Goal: Task Accomplishment & Management: Complete application form

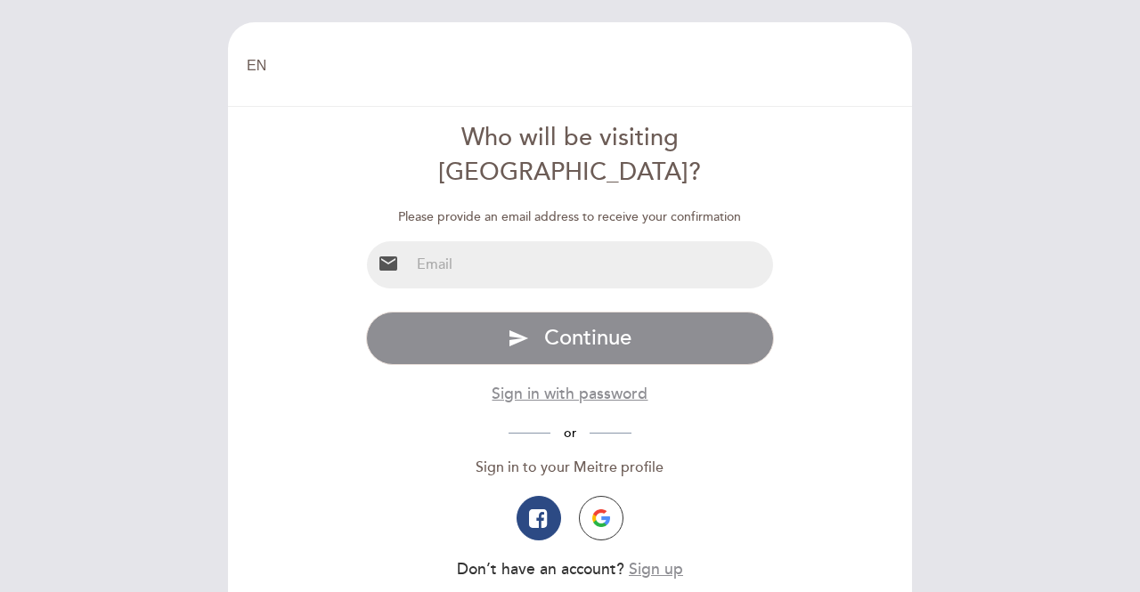
click at [558, 241] on input "email" at bounding box center [592, 264] width 364 height 47
type input "[EMAIL_ADDRESS][DOMAIN_NAME]"
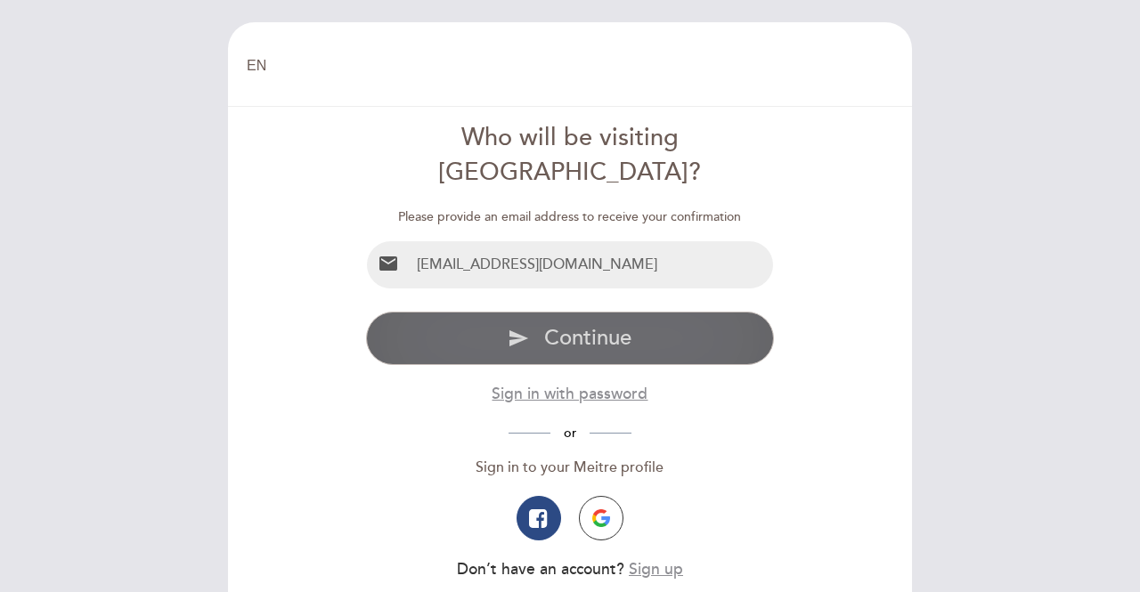
click at [567, 325] on span "Continue" at bounding box center [587, 338] width 87 height 26
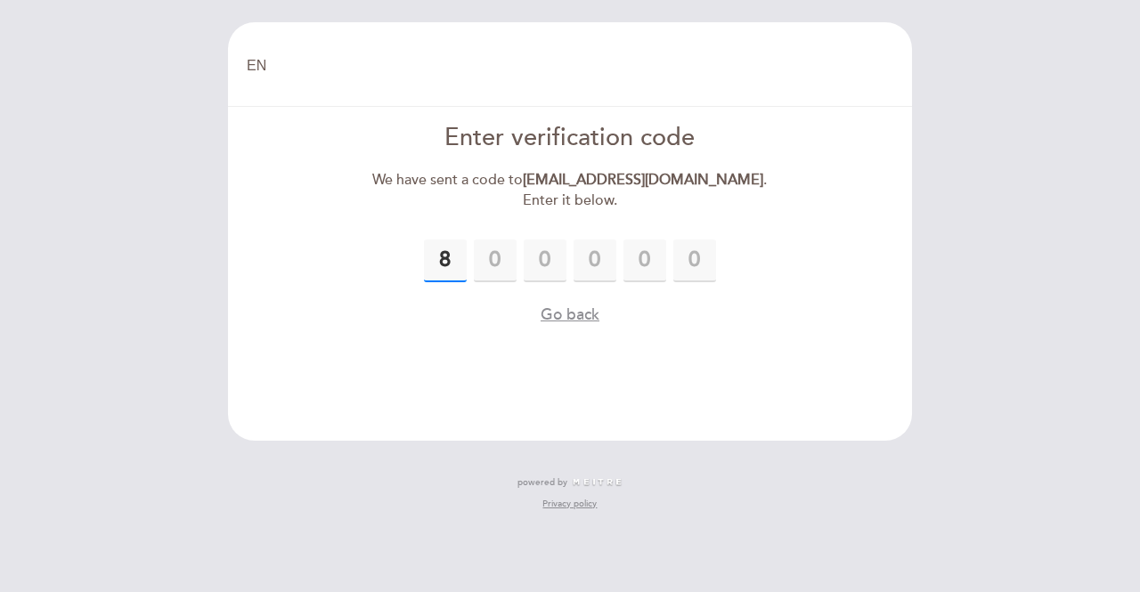
type input "8"
type input "4"
type input "3"
type input "2"
type input "1"
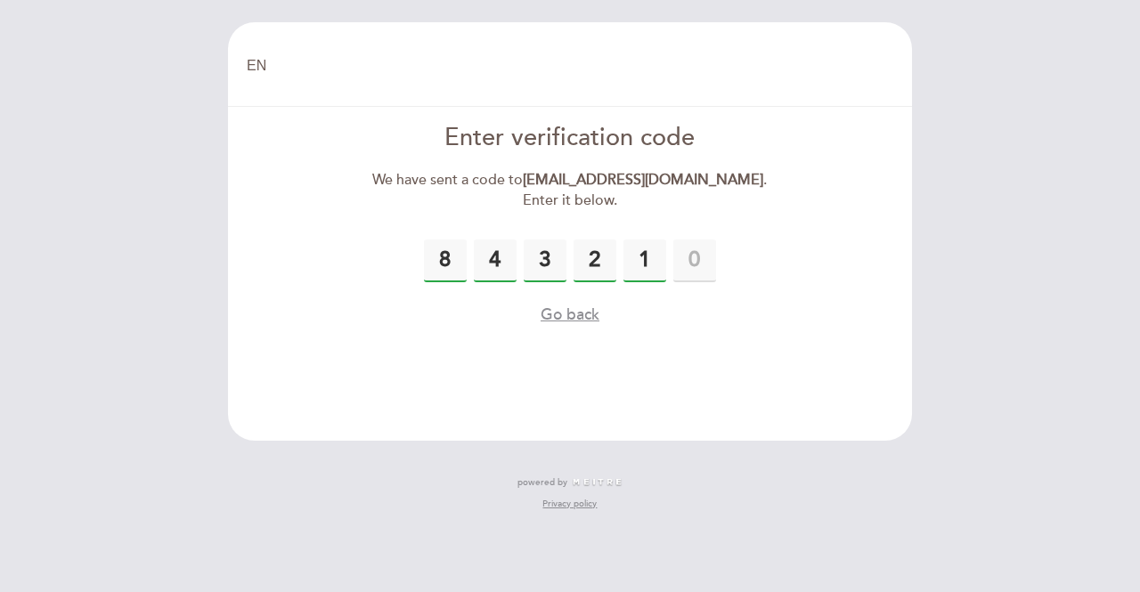
click at [650, 259] on input "1" at bounding box center [645, 261] width 43 height 43
click at [592, 261] on input "8" at bounding box center [595, 261] width 43 height 43
drag, startPoint x: 604, startPoint y: 259, endPoint x: 580, endPoint y: 255, distance: 24.5
click at [580, 255] on input "8" at bounding box center [595, 261] width 43 height 43
type input "2"
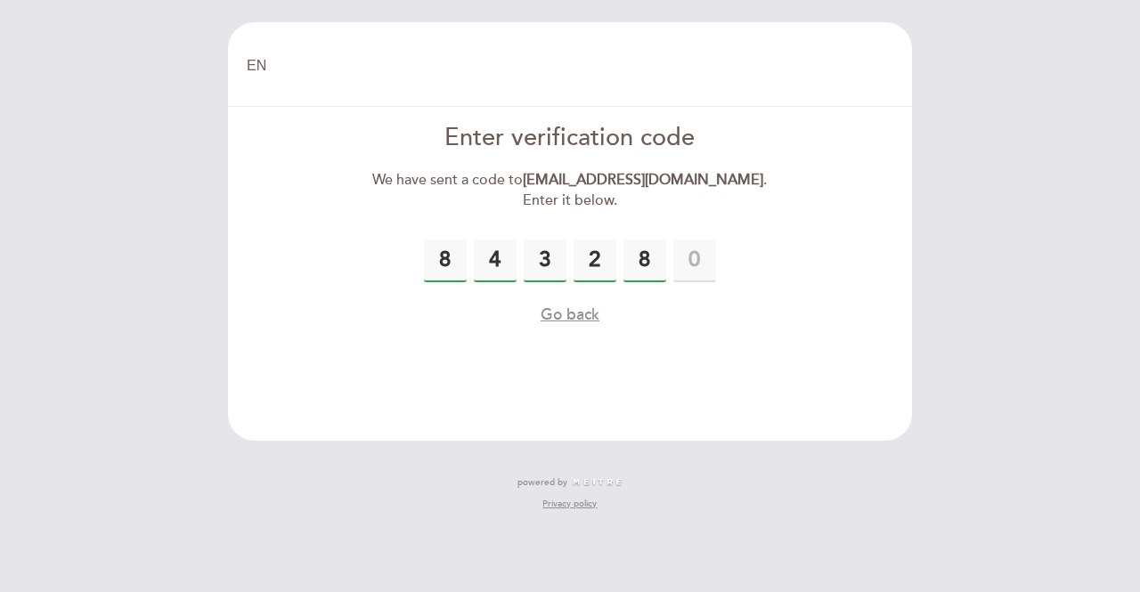
type input "8"
type input "1"
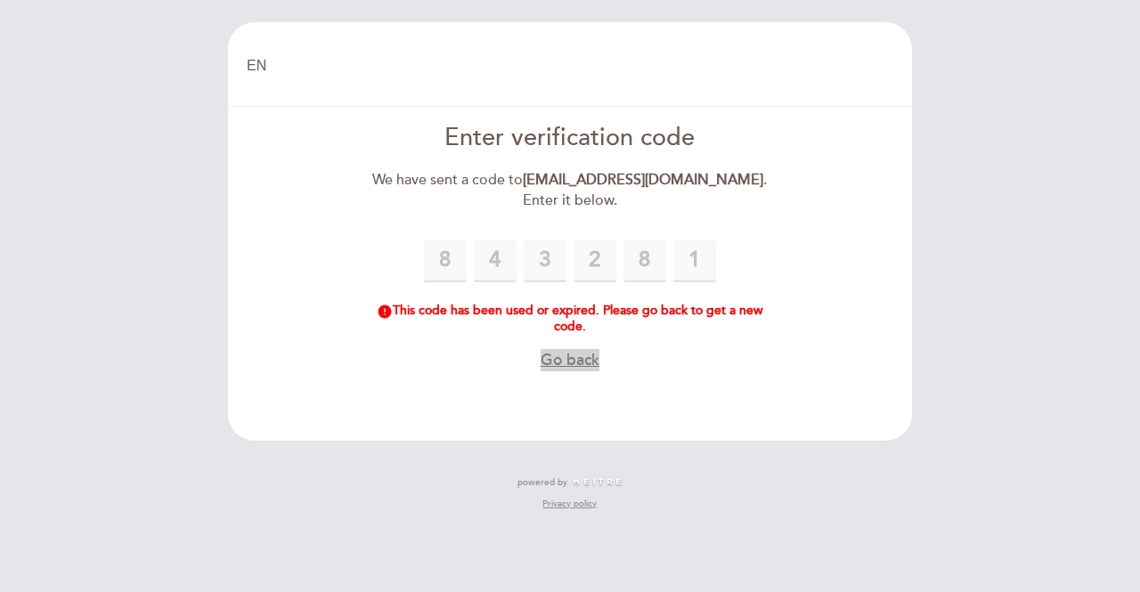
click at [567, 364] on button "Go back" at bounding box center [570, 360] width 59 height 22
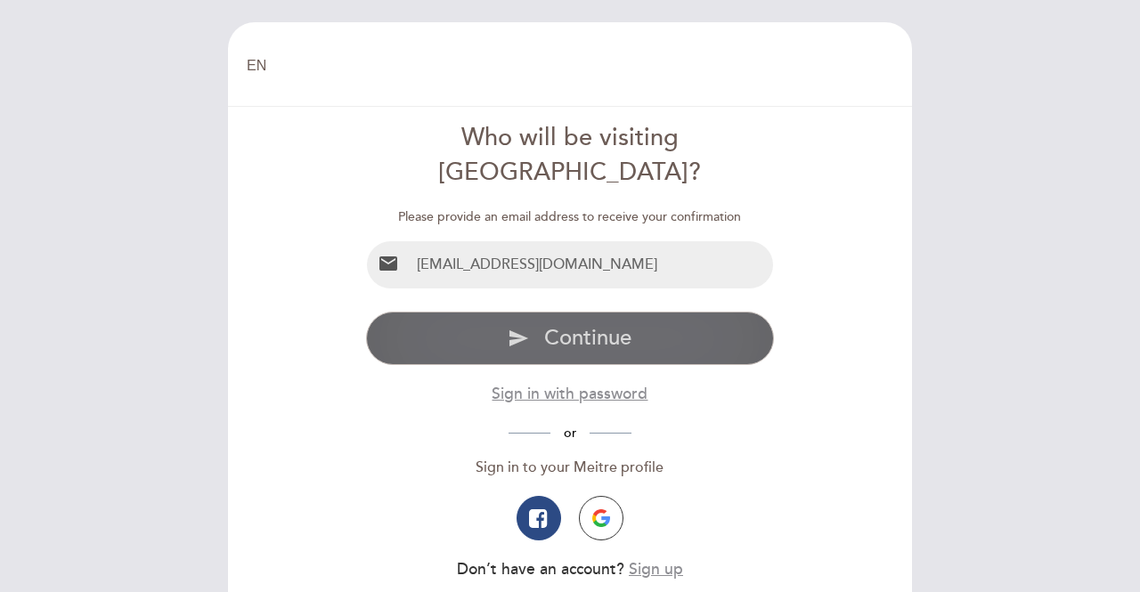
click at [563, 318] on button "send Continue" at bounding box center [570, 338] width 409 height 53
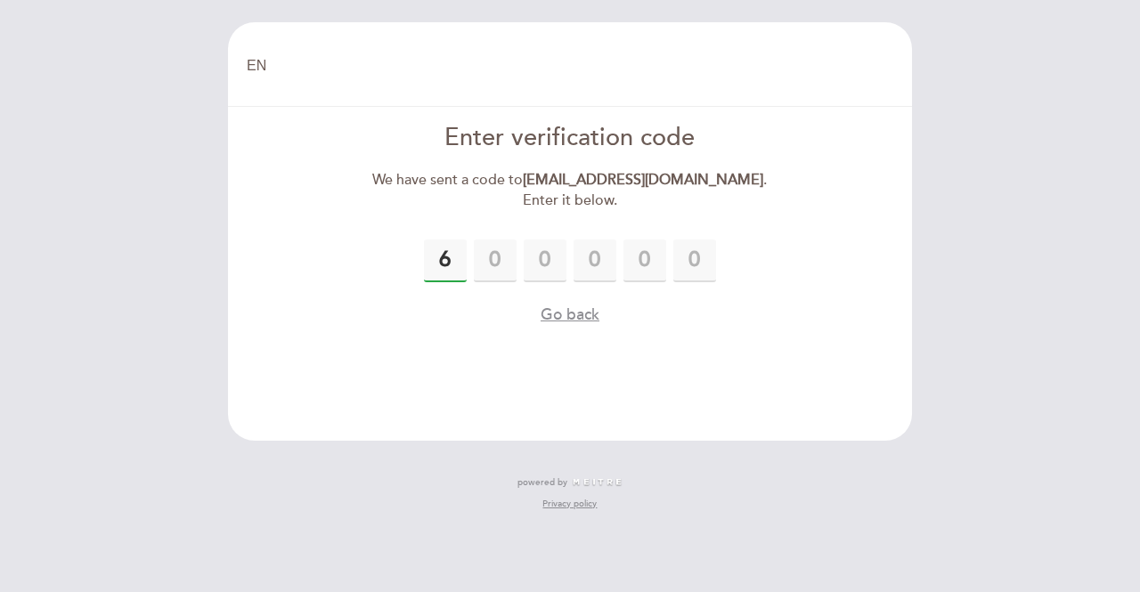
type input "6"
drag, startPoint x: 510, startPoint y: 250, endPoint x: 491, endPoint y: 248, distance: 18.9
click at [491, 248] on input "8" at bounding box center [495, 261] width 43 height 43
type input "0"
type input "8"
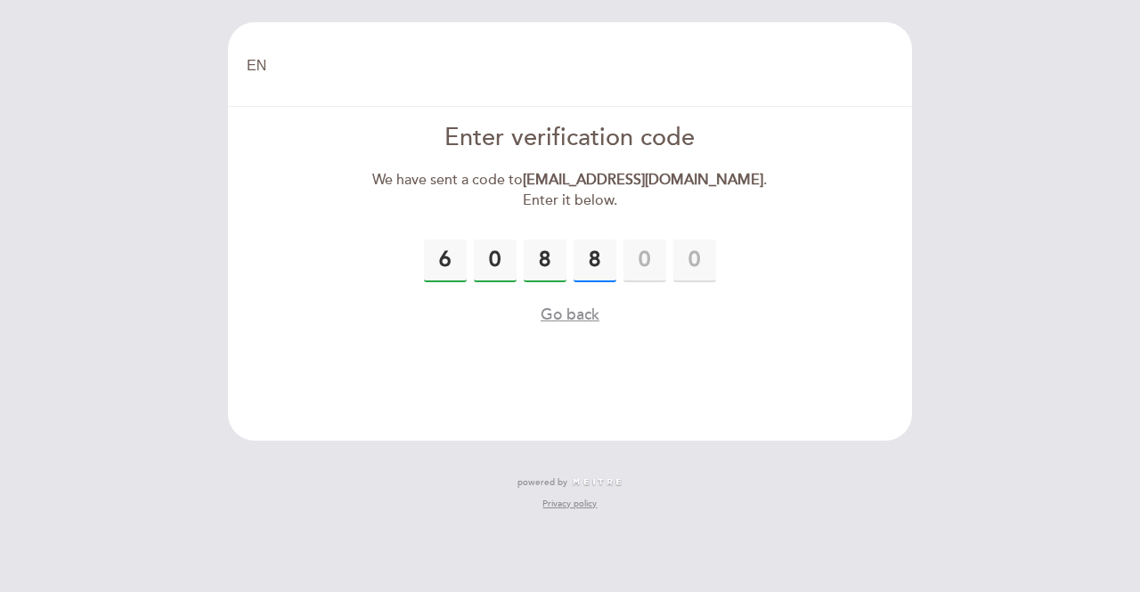
type input "8"
type input "0"
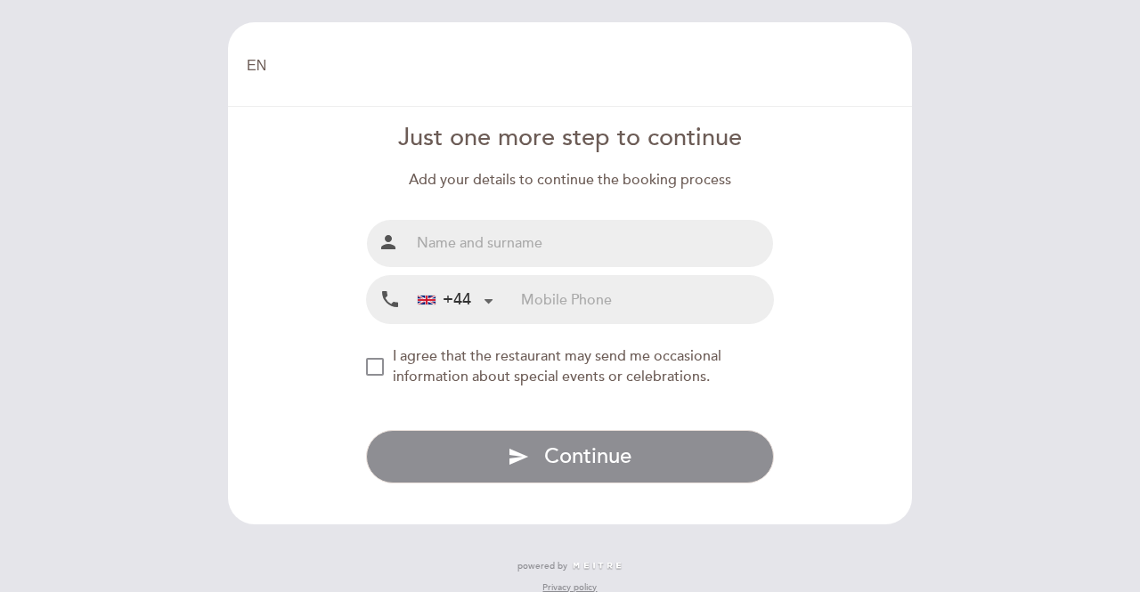
click at [577, 224] on input "text" at bounding box center [592, 243] width 364 height 47
type input "[PERSON_NAME]"
click at [546, 304] on input "tel" at bounding box center [647, 299] width 252 height 47
type input "7495754507"
click at [374, 369] on div "NEW_MODAL_AGREE_RESTAURANT_SEND_OCCASIONAL_INFO" at bounding box center [375, 367] width 18 height 18
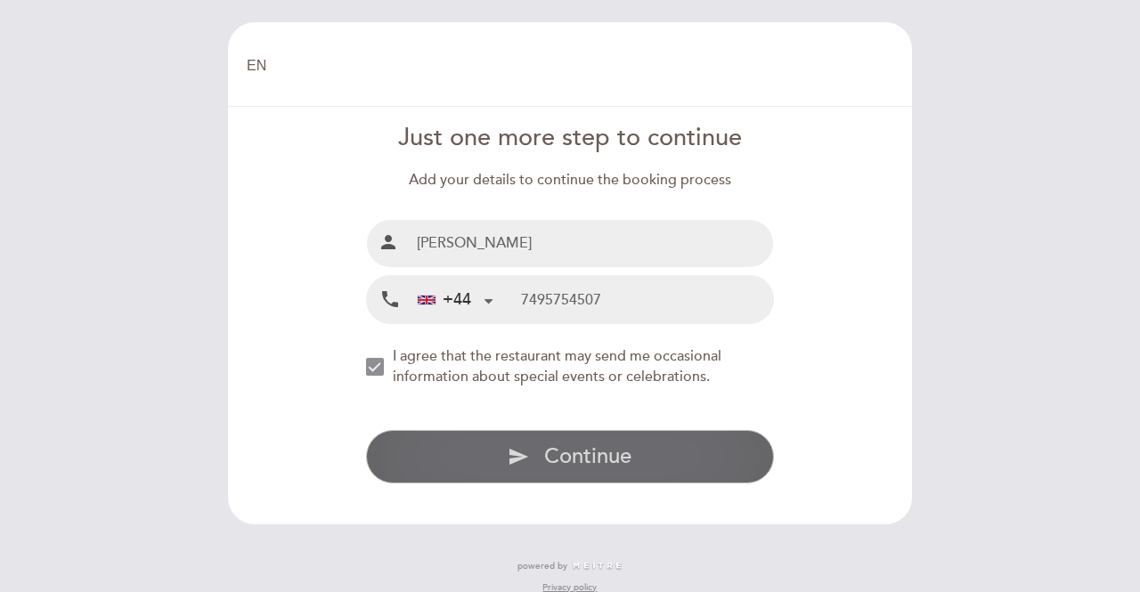
click at [565, 472] on button "send Continue" at bounding box center [570, 456] width 409 height 53
